Goal: Information Seeking & Learning: Learn about a topic

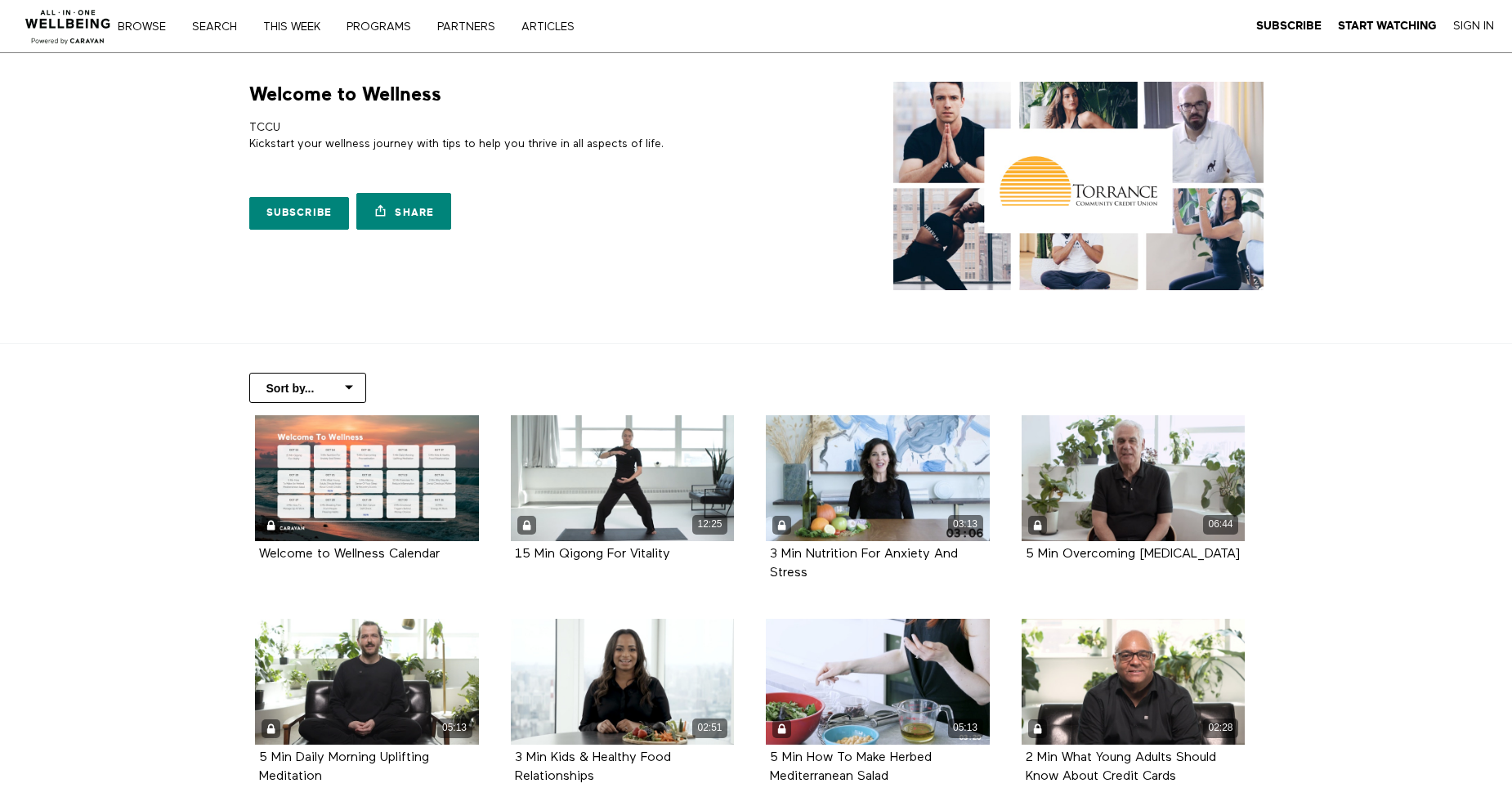
drag, startPoint x: 264, startPoint y: 141, endPoint x: 707, endPoint y: 169, distance: 443.9
click at [707, 169] on div "Welcome to Wellness TCCU Kickstart your wellness journey with tips to help you …" at bounding box center [494, 160] width 511 height 156
drag, startPoint x: 707, startPoint y: 169, endPoint x: 766, endPoint y: 177, distance: 59.5
click at [766, 177] on div "Welcome to Wellness TCCU Kickstart your wellness journey with tips to help you …" at bounding box center [756, 187] width 1046 height 209
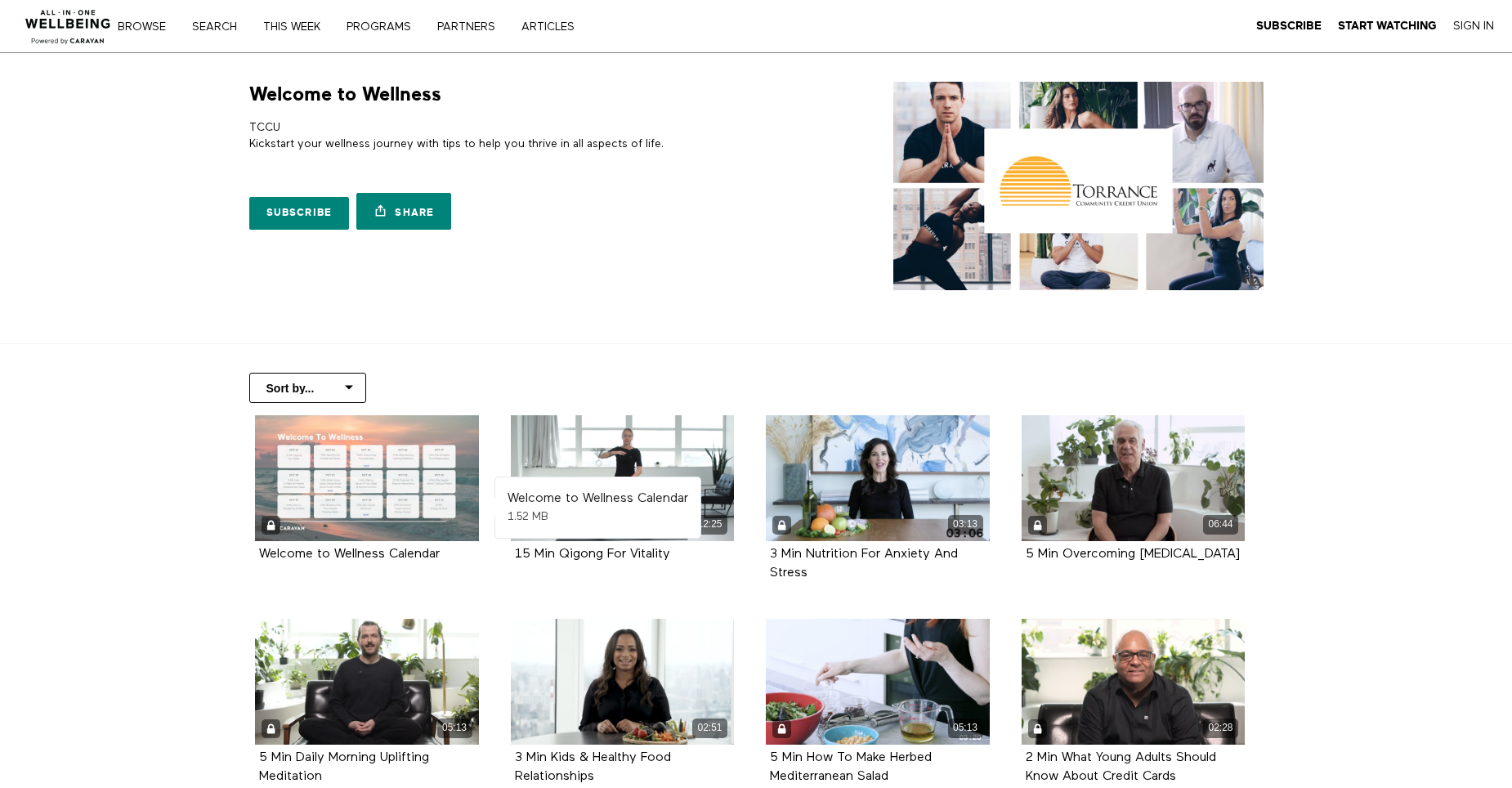
click at [349, 463] on div at bounding box center [366, 477] width 224 height 126
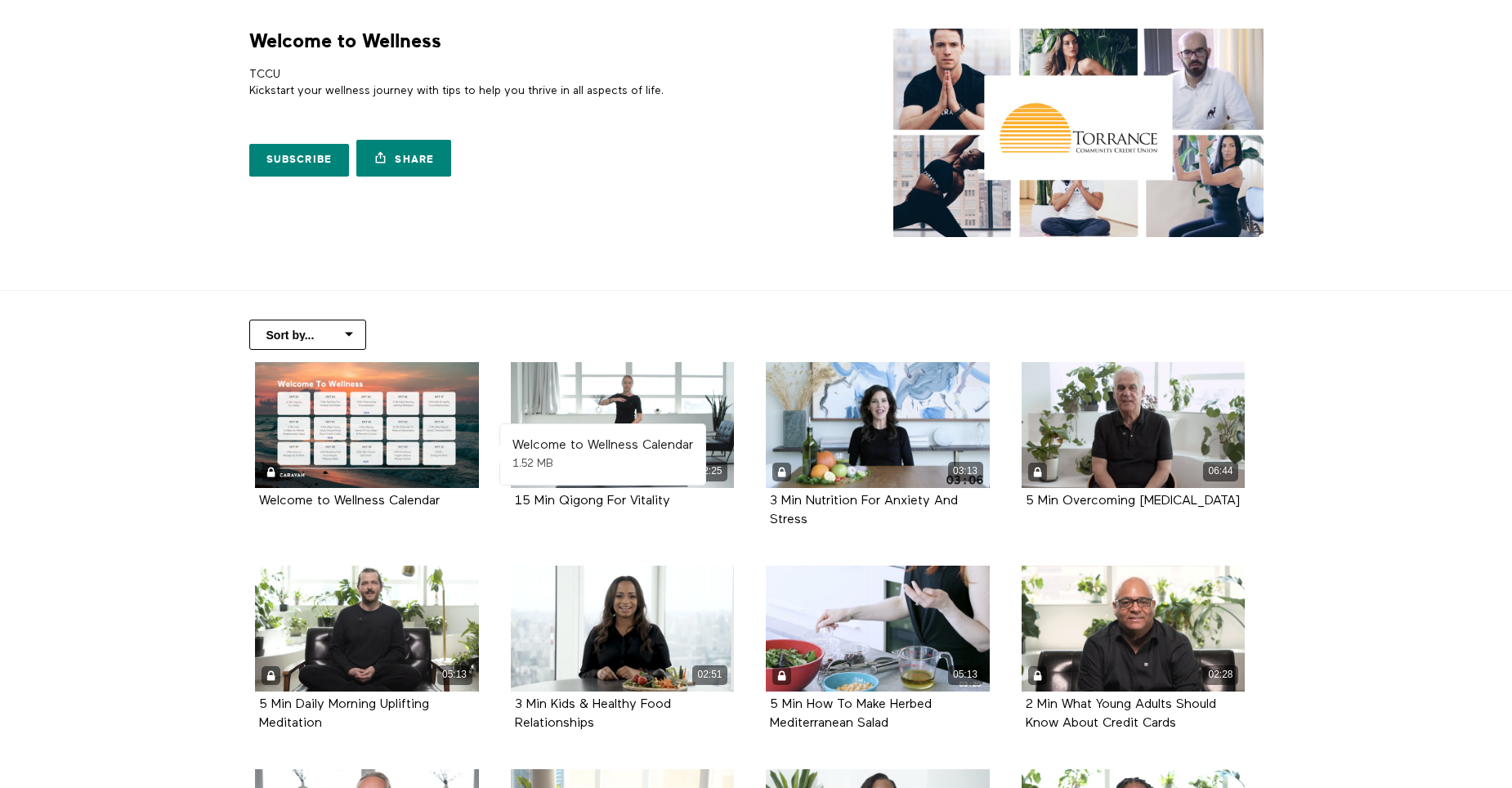
scroll to position [82, 0]
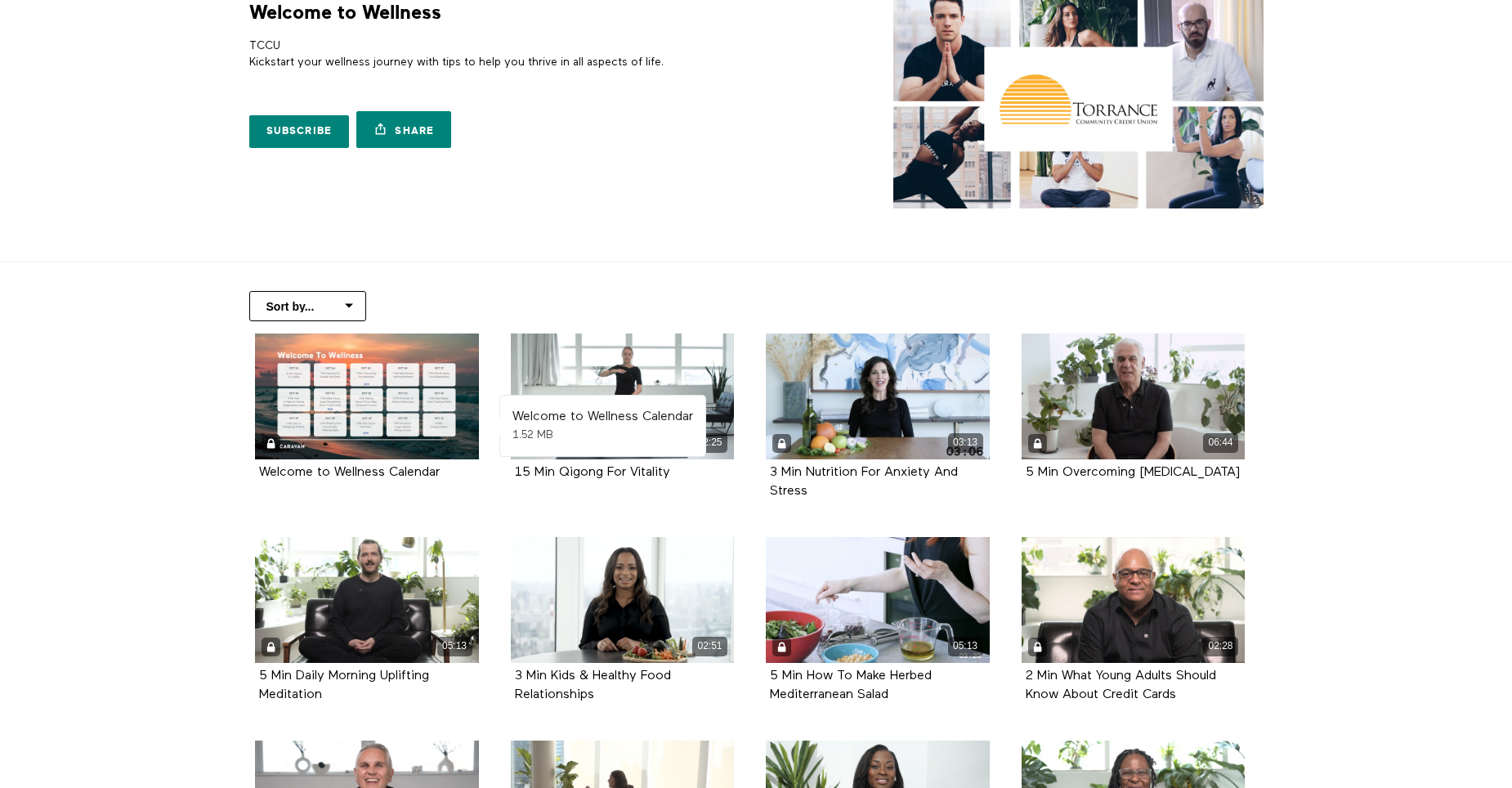
click at [354, 401] on div at bounding box center [366, 396] width 224 height 126
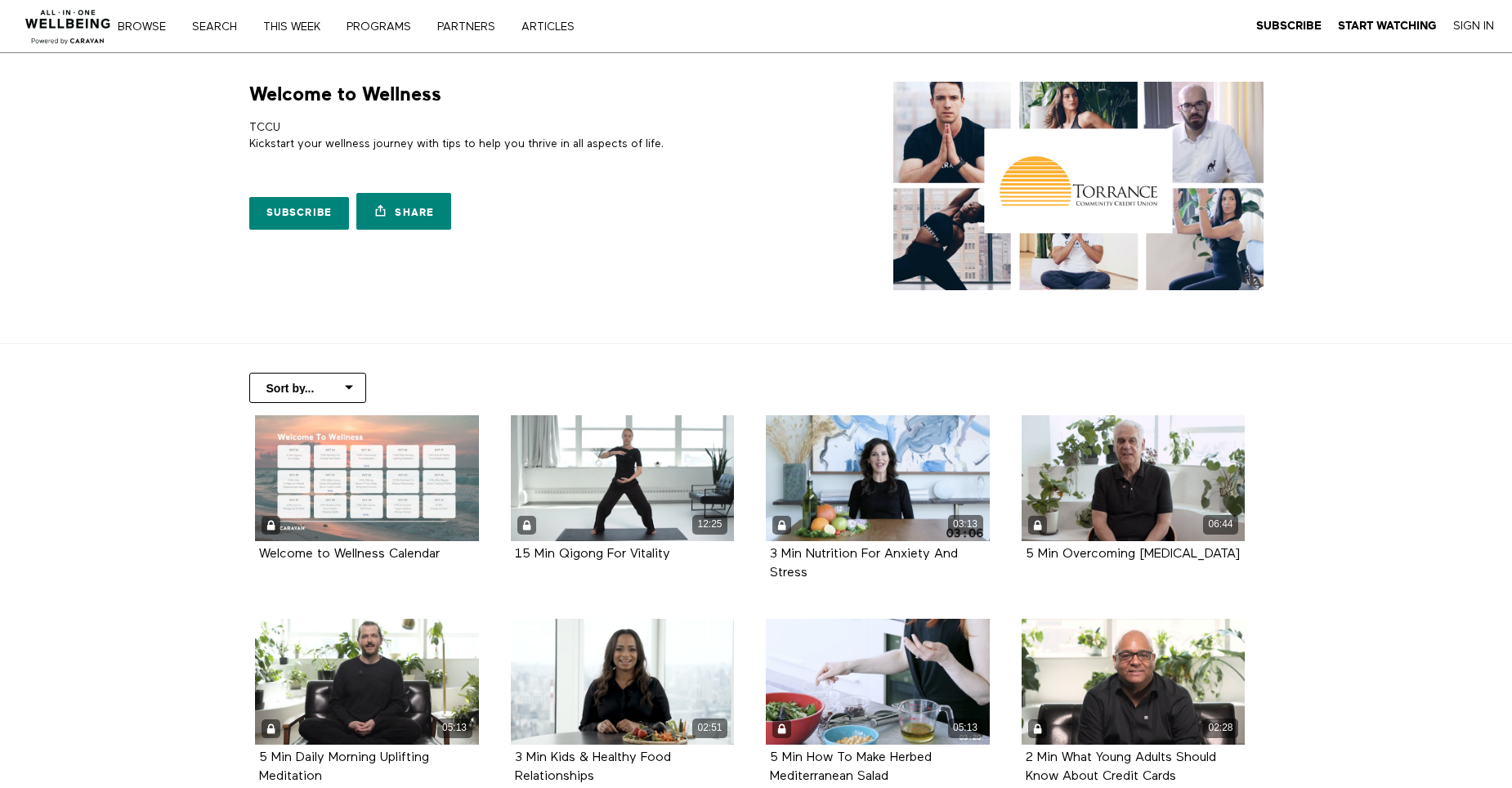
click at [395, 491] on div at bounding box center [366, 477] width 224 height 126
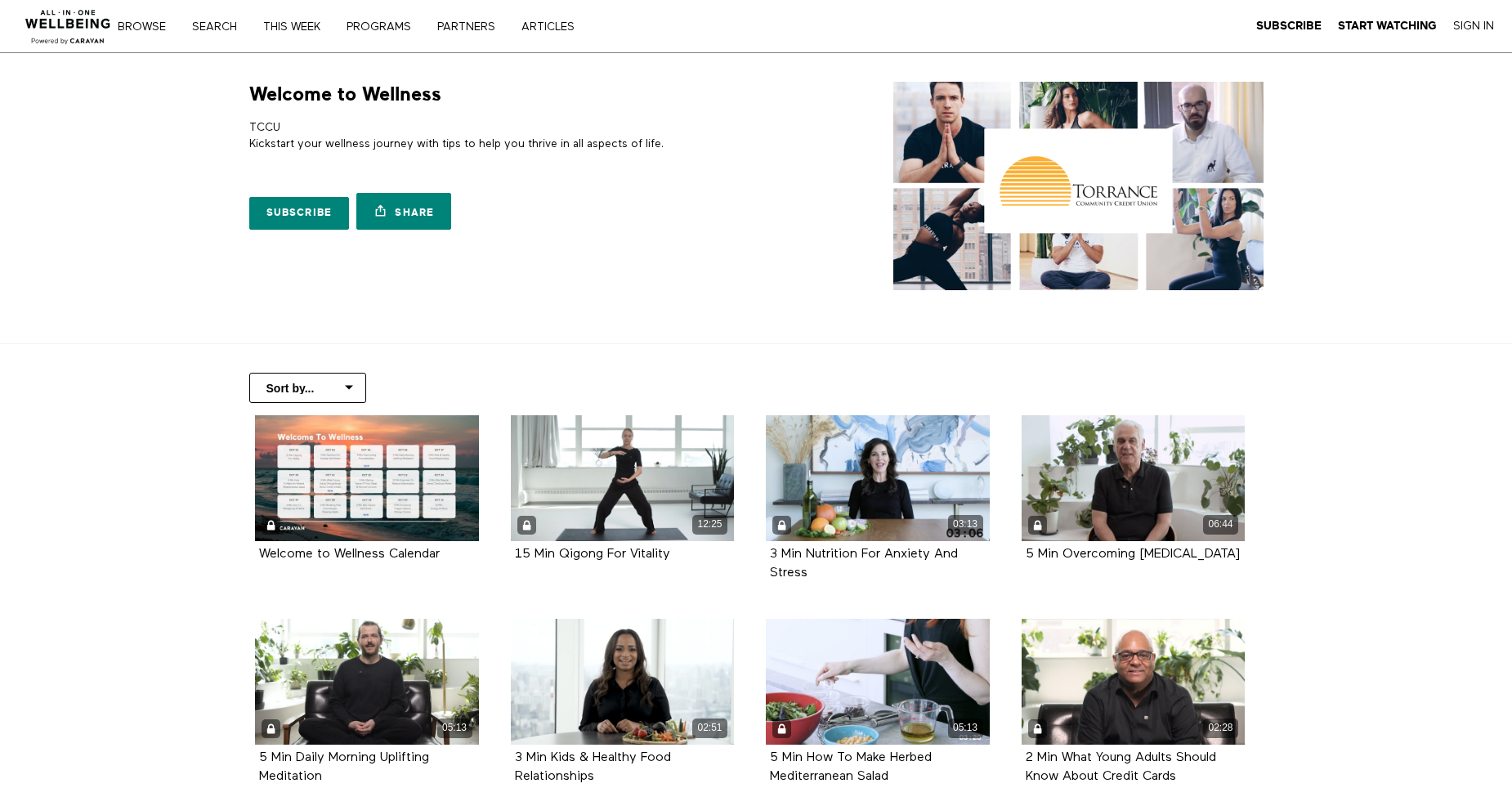
click at [339, 383] on select "Sort by... Alphabetical Release date" at bounding box center [307, 388] width 117 height 30
click at [435, 352] on div "Sort by... Alphabetical Release date" at bounding box center [756, 380] width 1046 height 71
